Goal: Answer question/provide support: Answer question/provide support

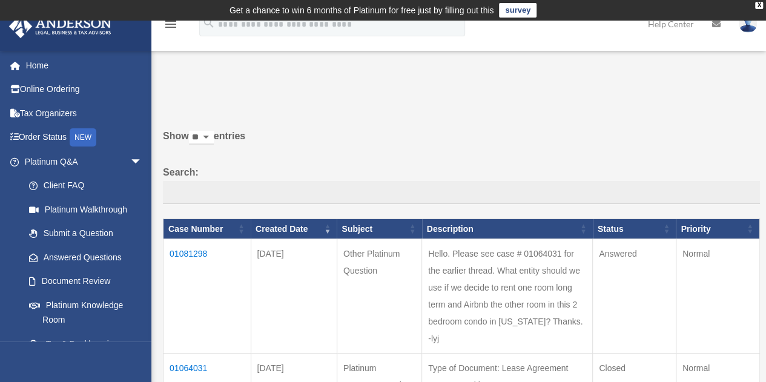
click at [193, 251] on td "01081298" at bounding box center [208, 296] width 88 height 114
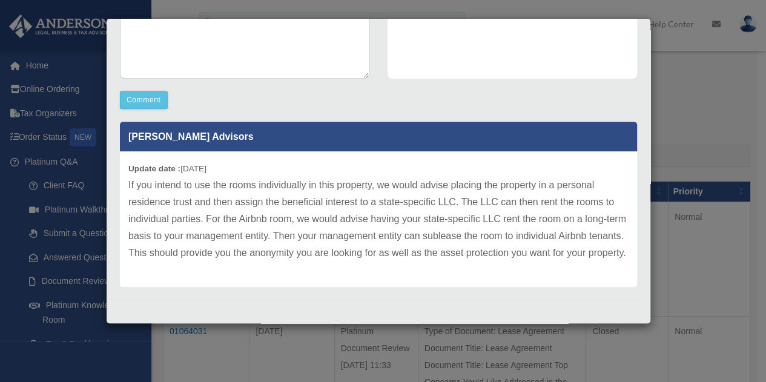
scroll to position [153, 0]
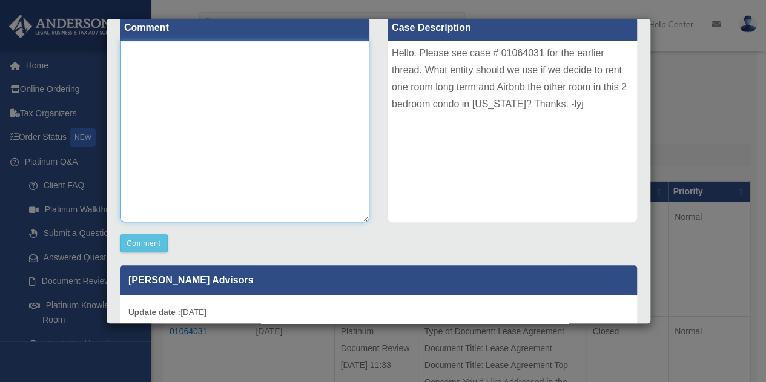
click at [273, 152] on textarea at bounding box center [245, 132] width 250 height 182
type textarea "**********"
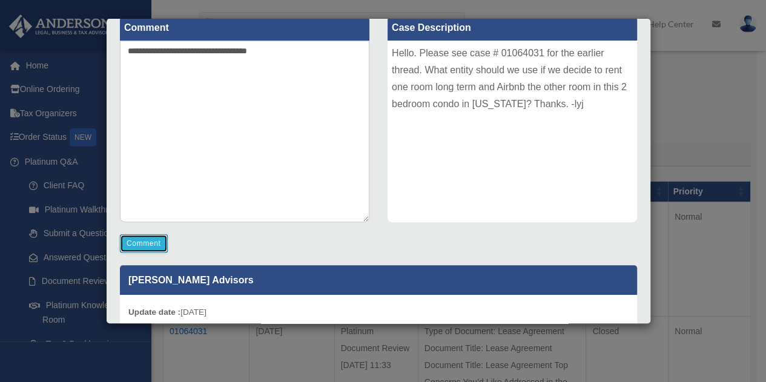
click at [143, 243] on button "Comment" at bounding box center [144, 243] width 48 height 18
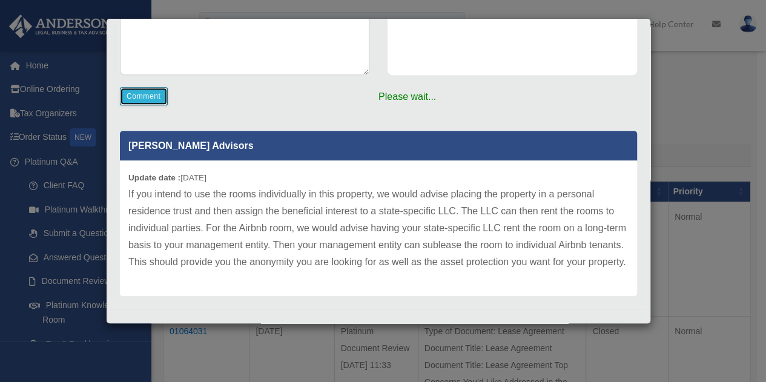
scroll to position [302, 0]
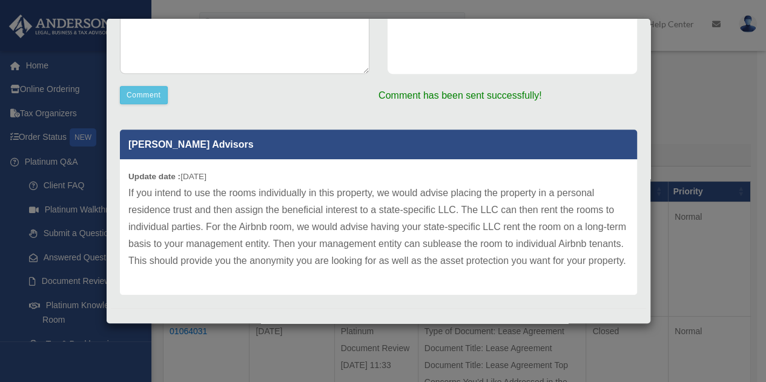
click at [268, 217] on p "If you intend to use the rooms individually in this property, we would advise p…" at bounding box center [378, 227] width 500 height 85
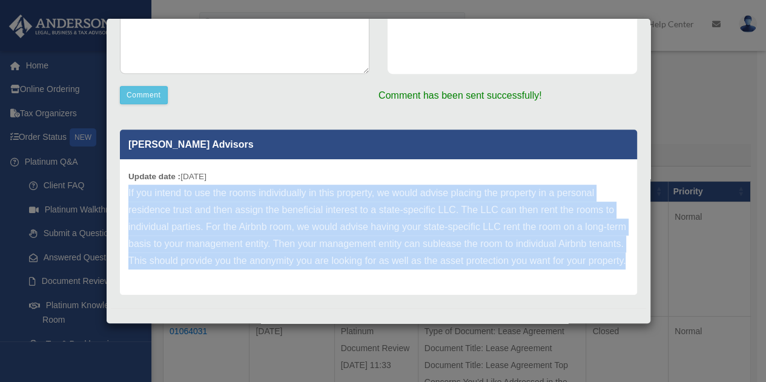
click at [268, 217] on p "If you intend to use the rooms individually in this property, we would advise p…" at bounding box center [378, 227] width 500 height 85
copy div "If you intend to use the rooms individually in this property, we would advise p…"
